Goal: Information Seeking & Learning: Check status

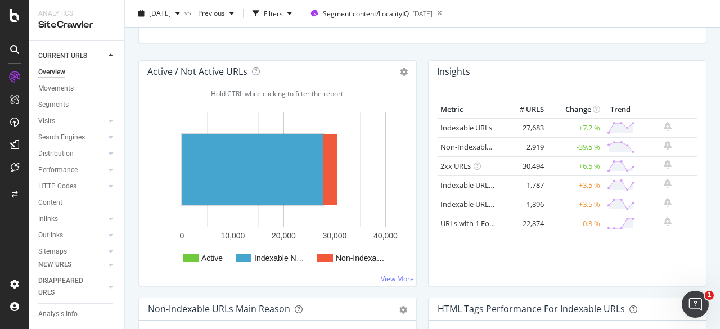
scroll to position [93, 0]
